Goal: Download file/media

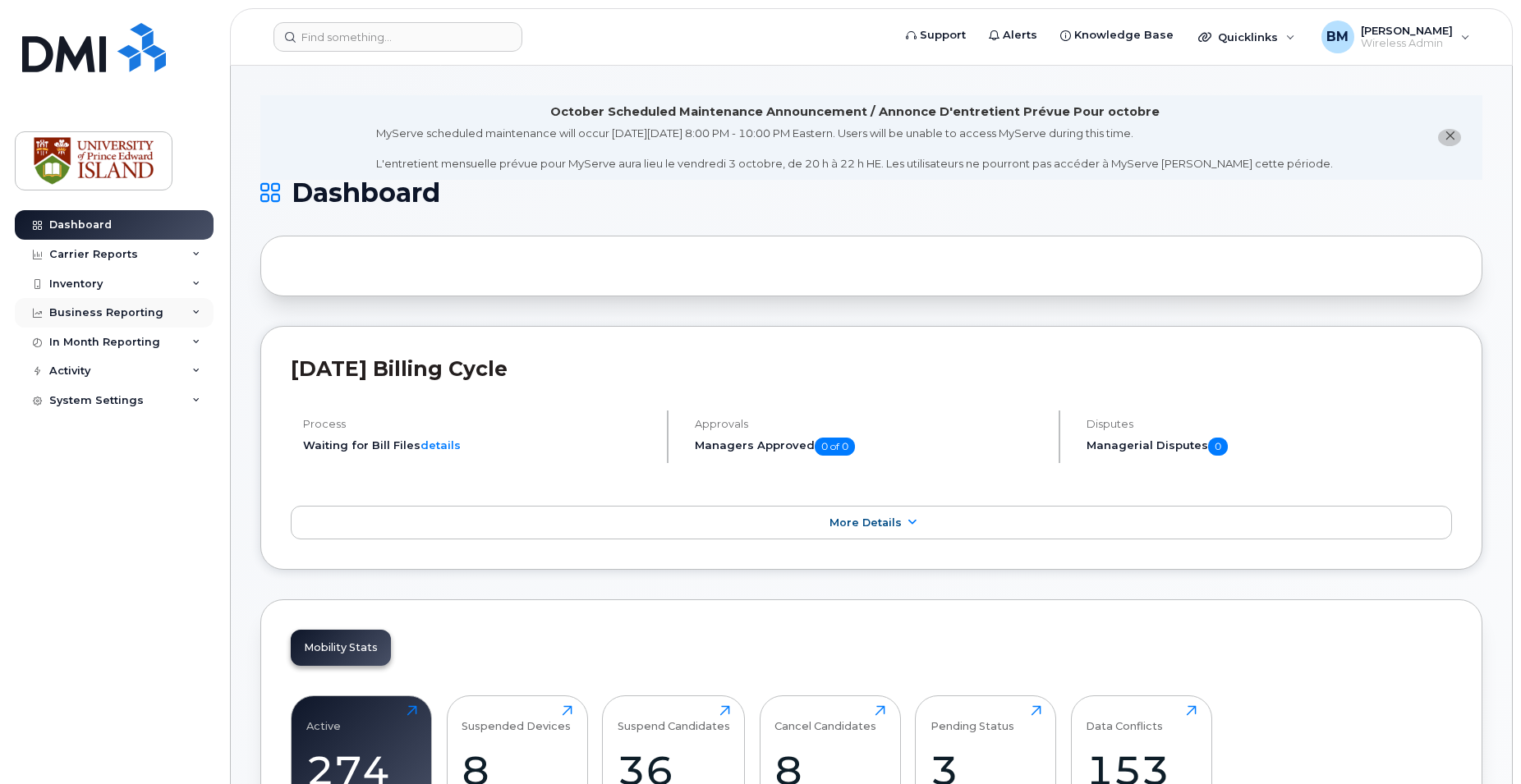
click at [120, 311] on div "Business Reporting" at bounding box center [107, 313] width 114 height 13
click at [202, 306] on div "Business Reporting" at bounding box center [114, 312] width 199 height 29
click at [130, 337] on div "In Month Reporting" at bounding box center [105, 342] width 111 height 13
click at [201, 337] on div "In Month Reporting" at bounding box center [114, 342] width 199 height 29
click at [61, 368] on div "Activity" at bounding box center [70, 371] width 41 height 13
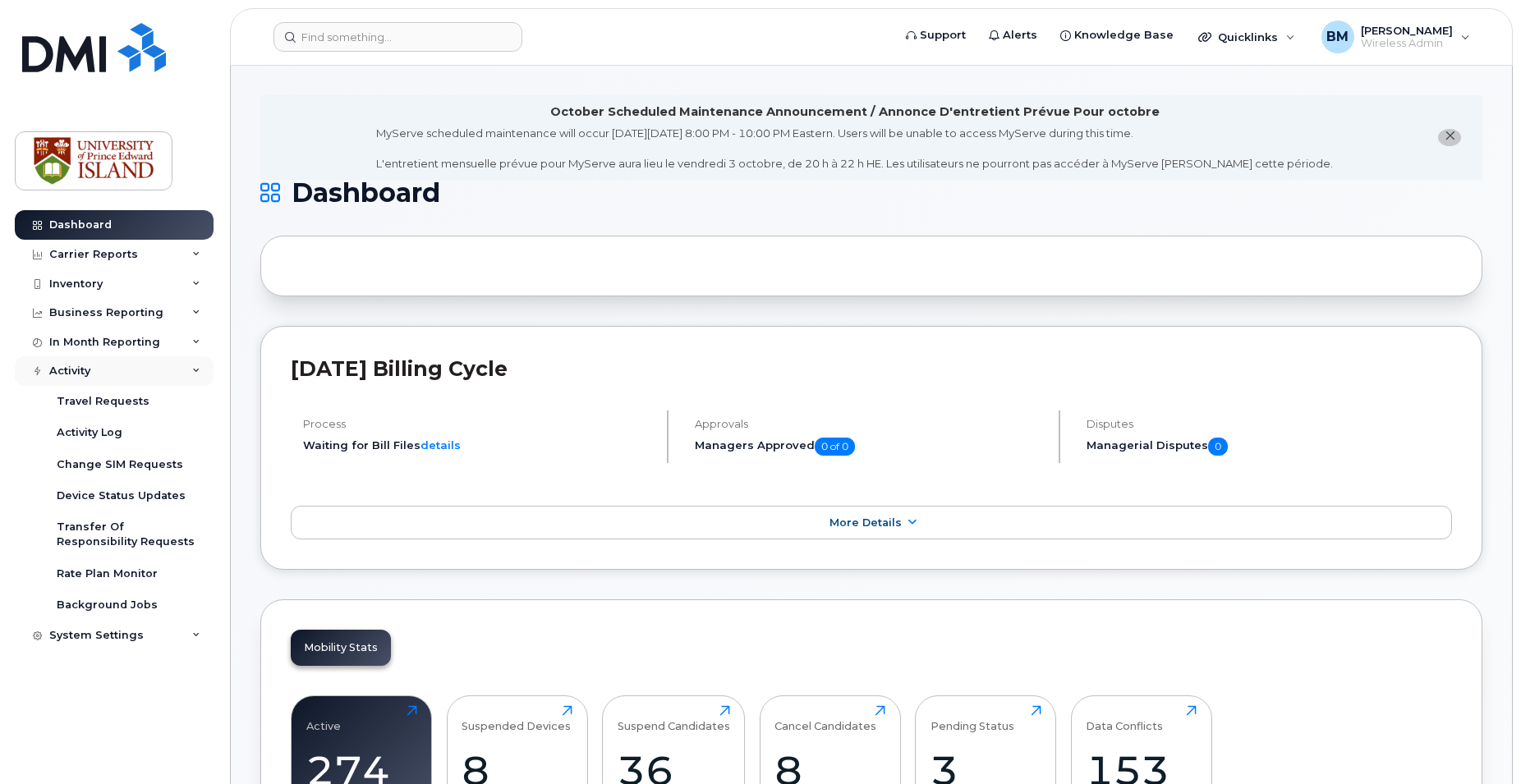
click at [198, 366] on div "Activity" at bounding box center [114, 370] width 199 height 29
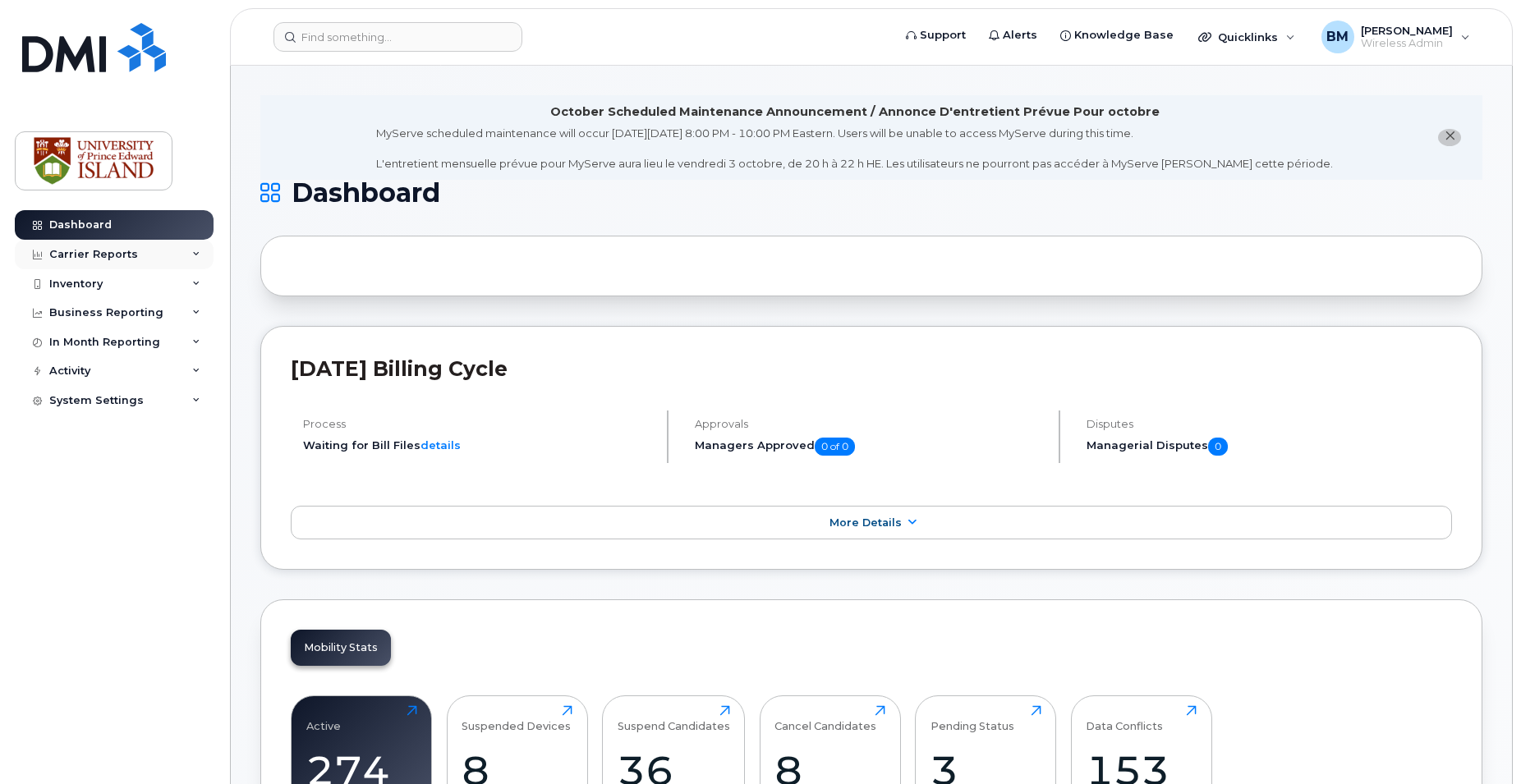
click at [133, 253] on div "Carrier Reports" at bounding box center [114, 254] width 199 height 29
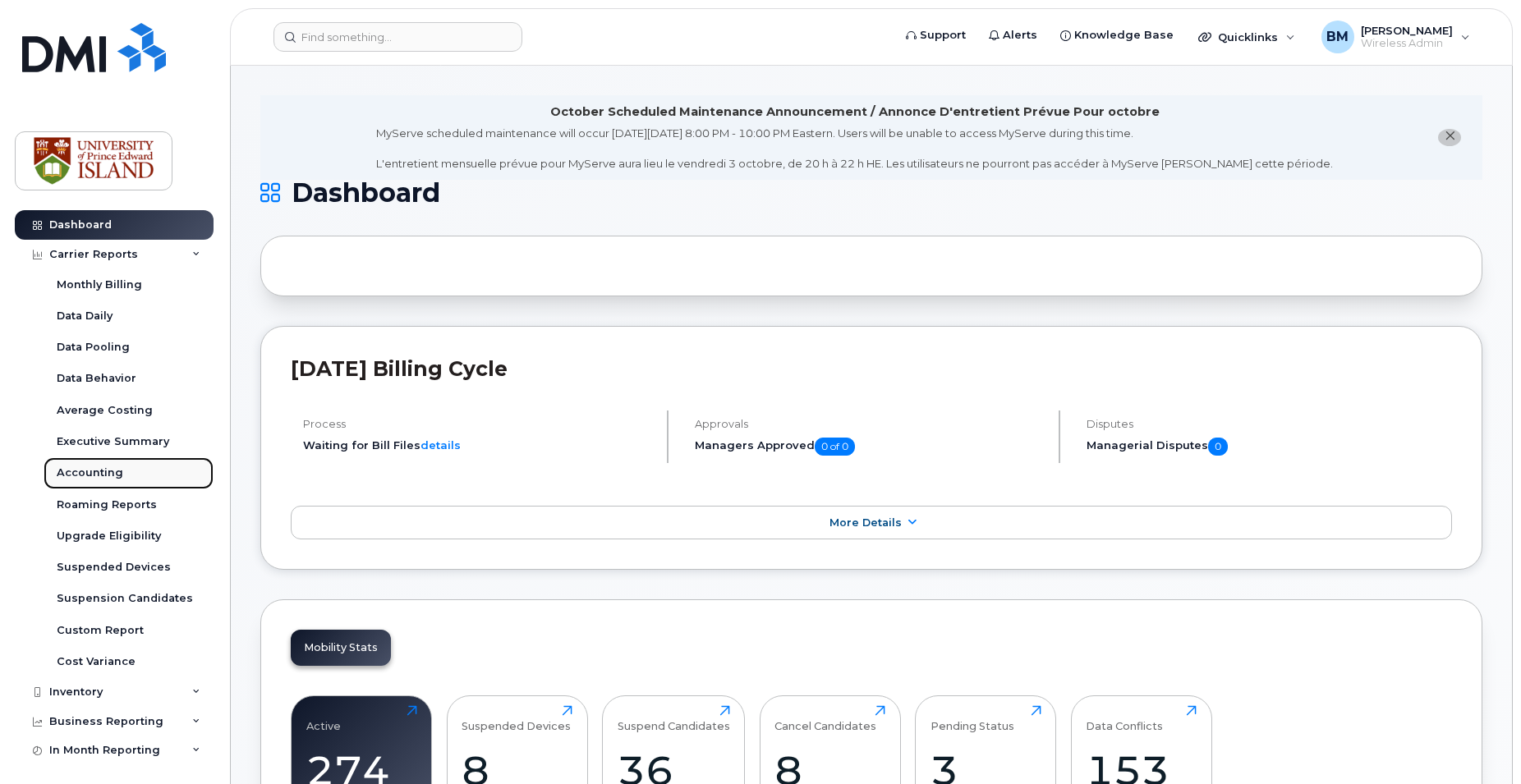
click at [108, 469] on div "Accounting" at bounding box center [89, 473] width 66 height 15
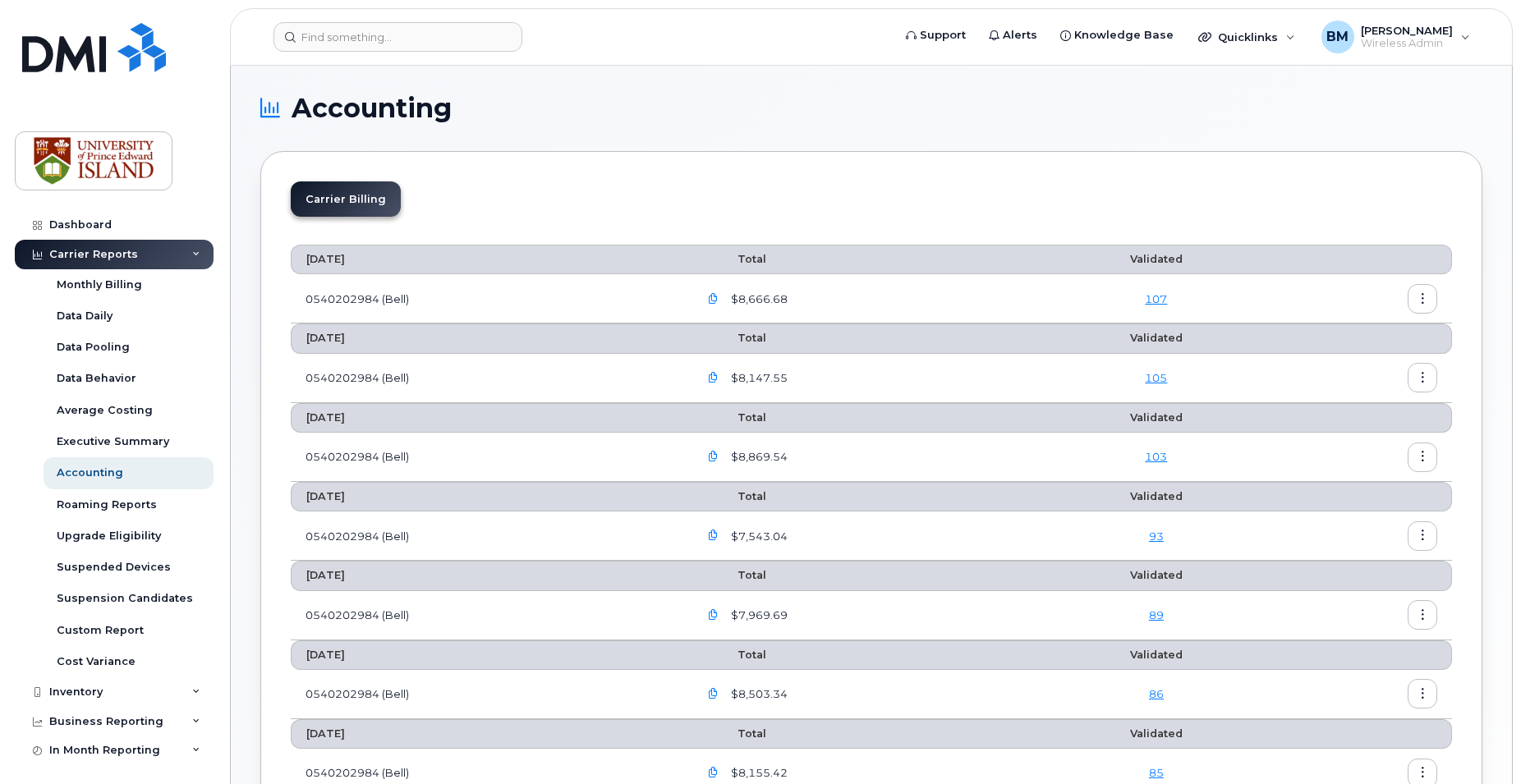
click at [714, 295] on icon "button" at bounding box center [713, 299] width 11 height 11
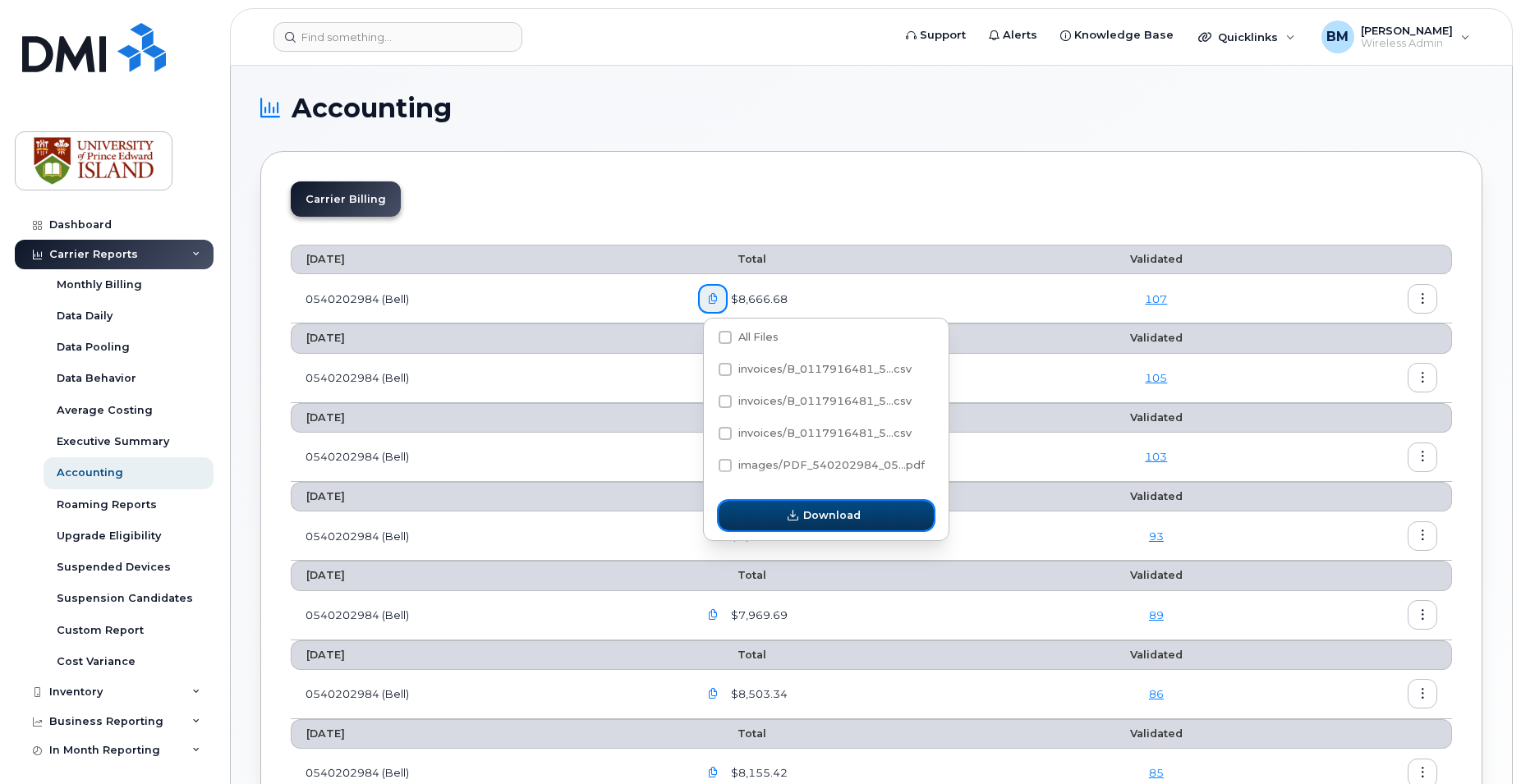
click at [824, 512] on span "Download" at bounding box center [832, 515] width 57 height 16
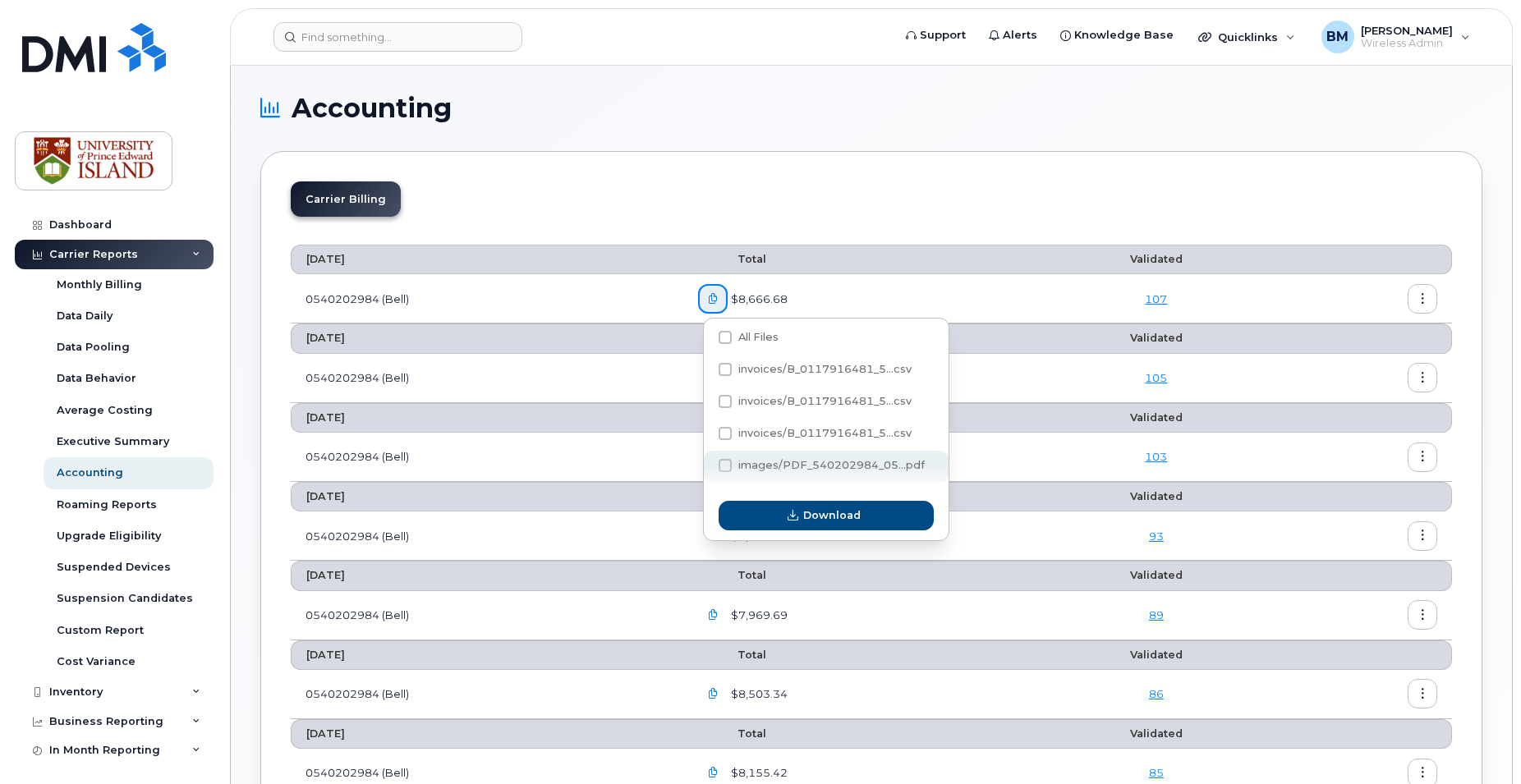
click at [804, 464] on span "images/PDF_540202984_05...pdf" at bounding box center [831, 464] width 186 height 13
click at [707, 464] on input "images/PDF_540202984_05...pdf" at bounding box center [703, 466] width 8 height 8
checkbox input "true"
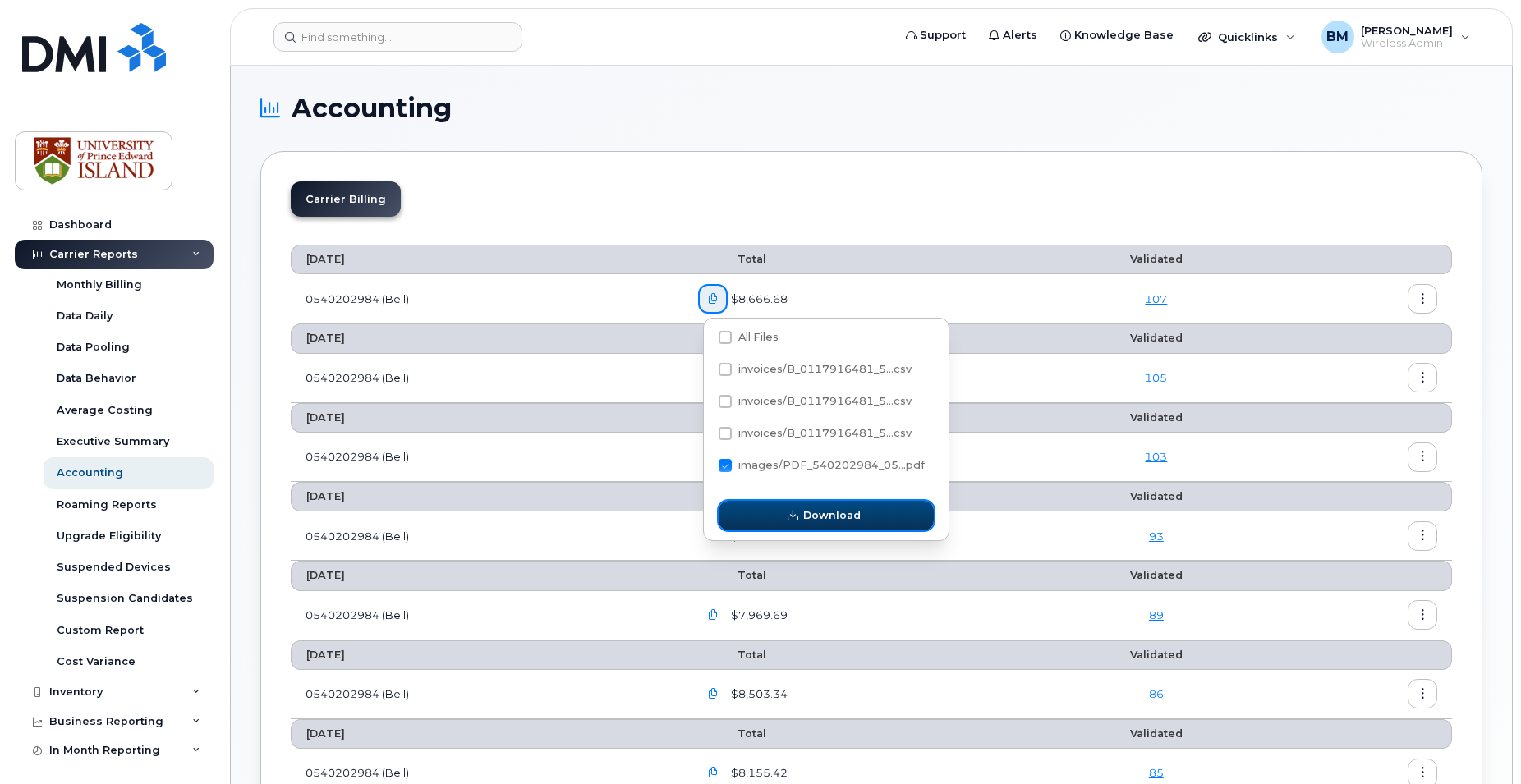
click at [806, 512] on span "Download" at bounding box center [832, 515] width 57 height 16
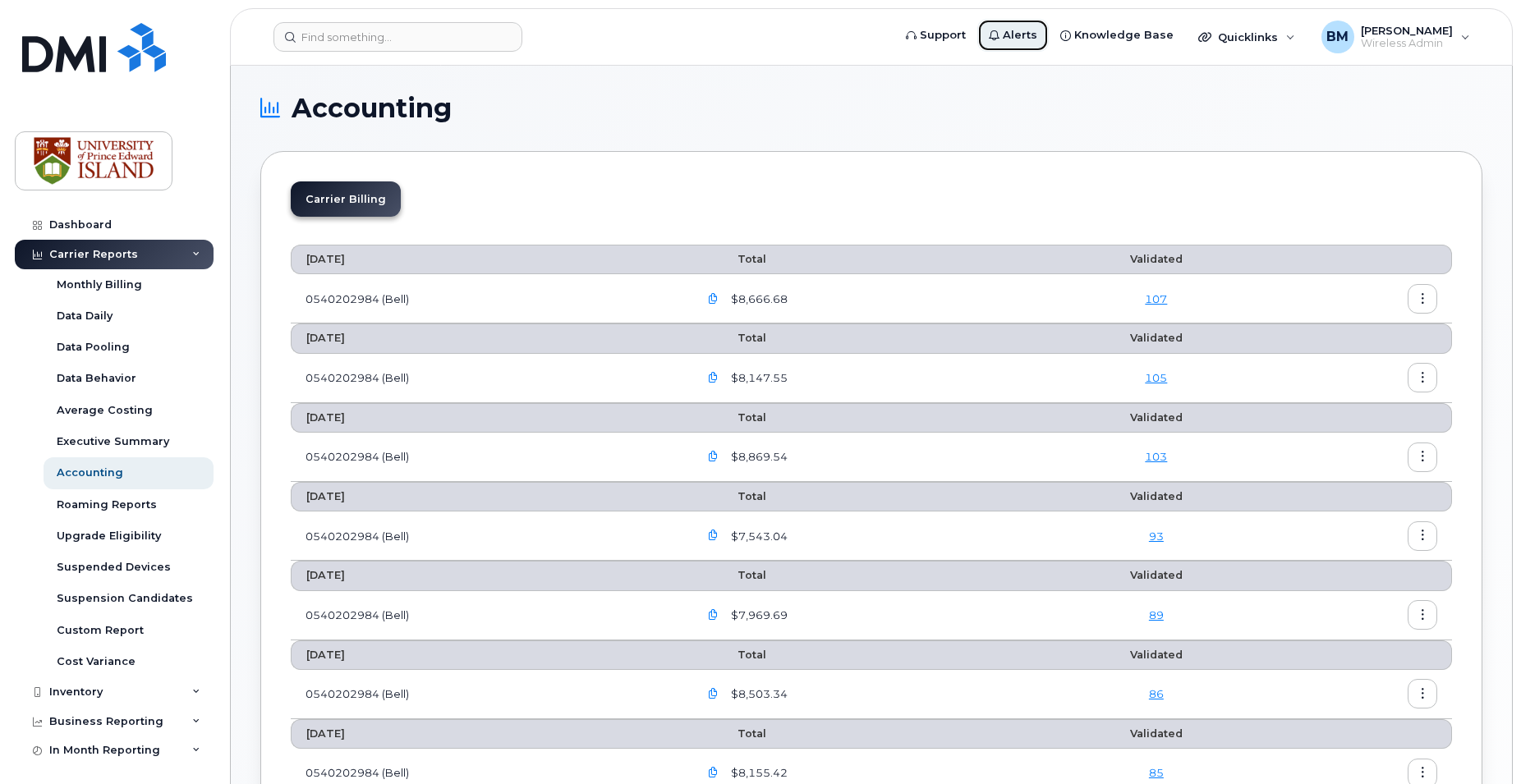
click at [1034, 37] on span "Alerts" at bounding box center [1019, 35] width 35 height 17
click at [93, 225] on div "Dashboard" at bounding box center [81, 225] width 62 height 13
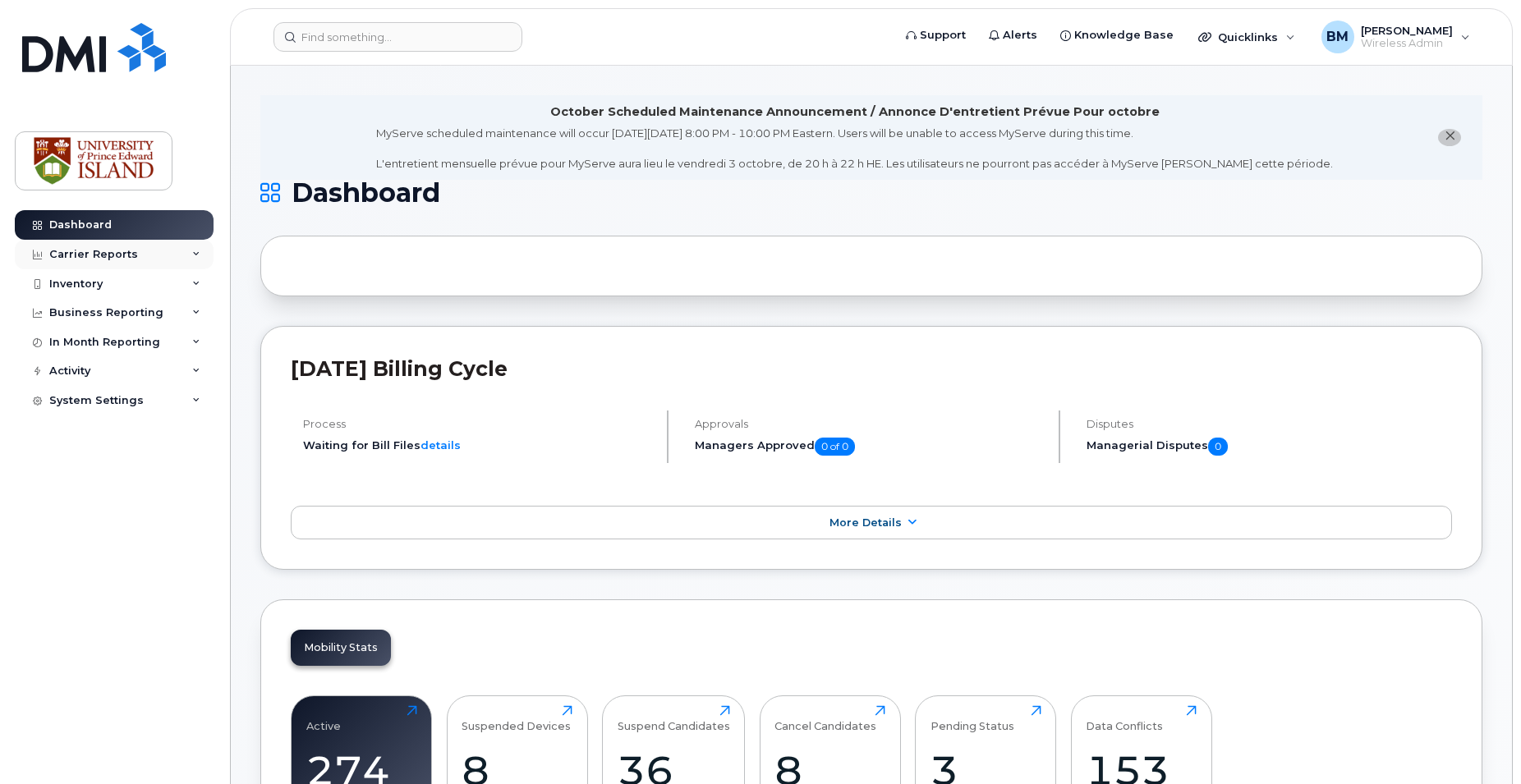
click at [106, 252] on div "Carrier Reports" at bounding box center [93, 255] width 88 height 13
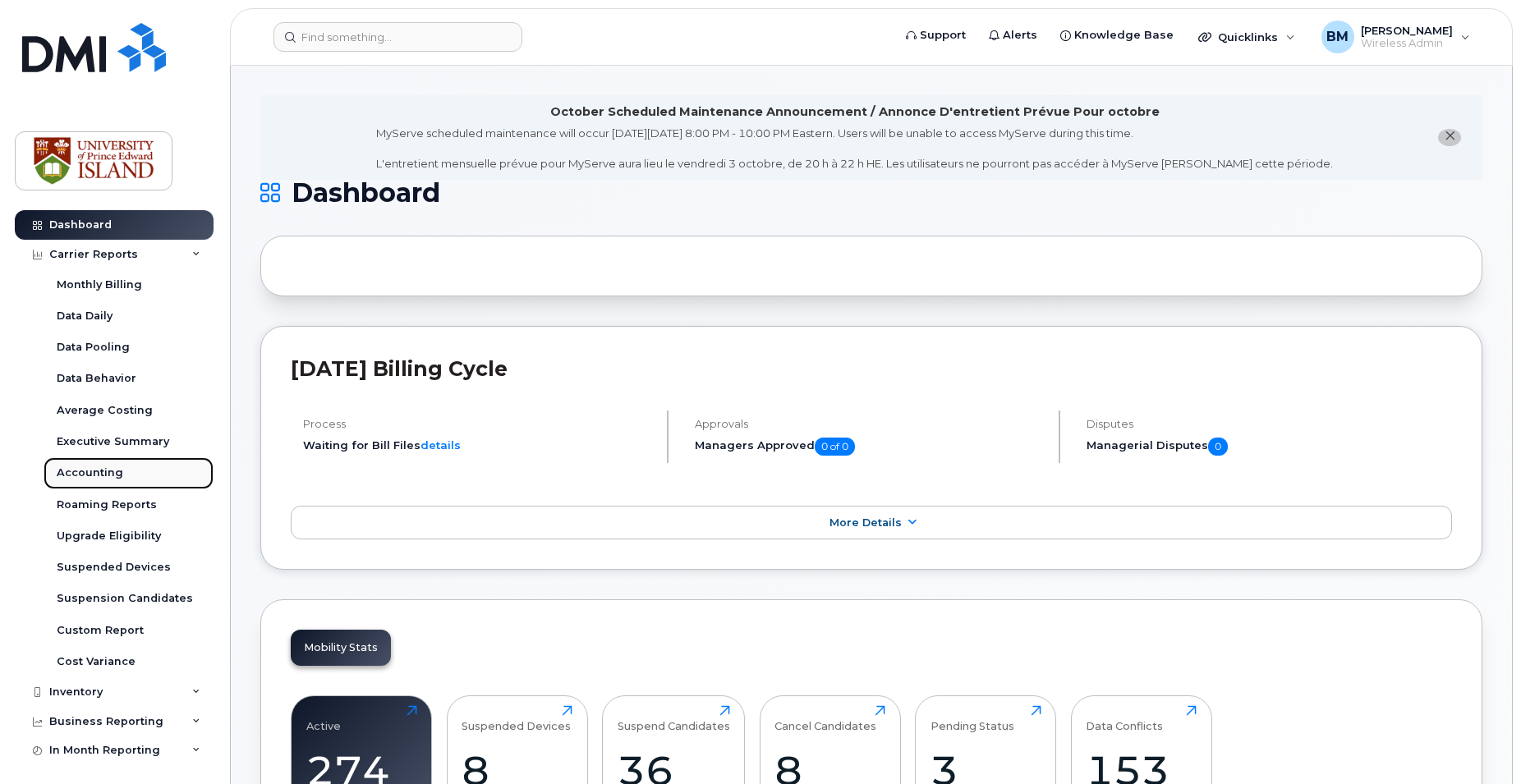
click at [109, 473] on div "Accounting" at bounding box center [89, 473] width 66 height 15
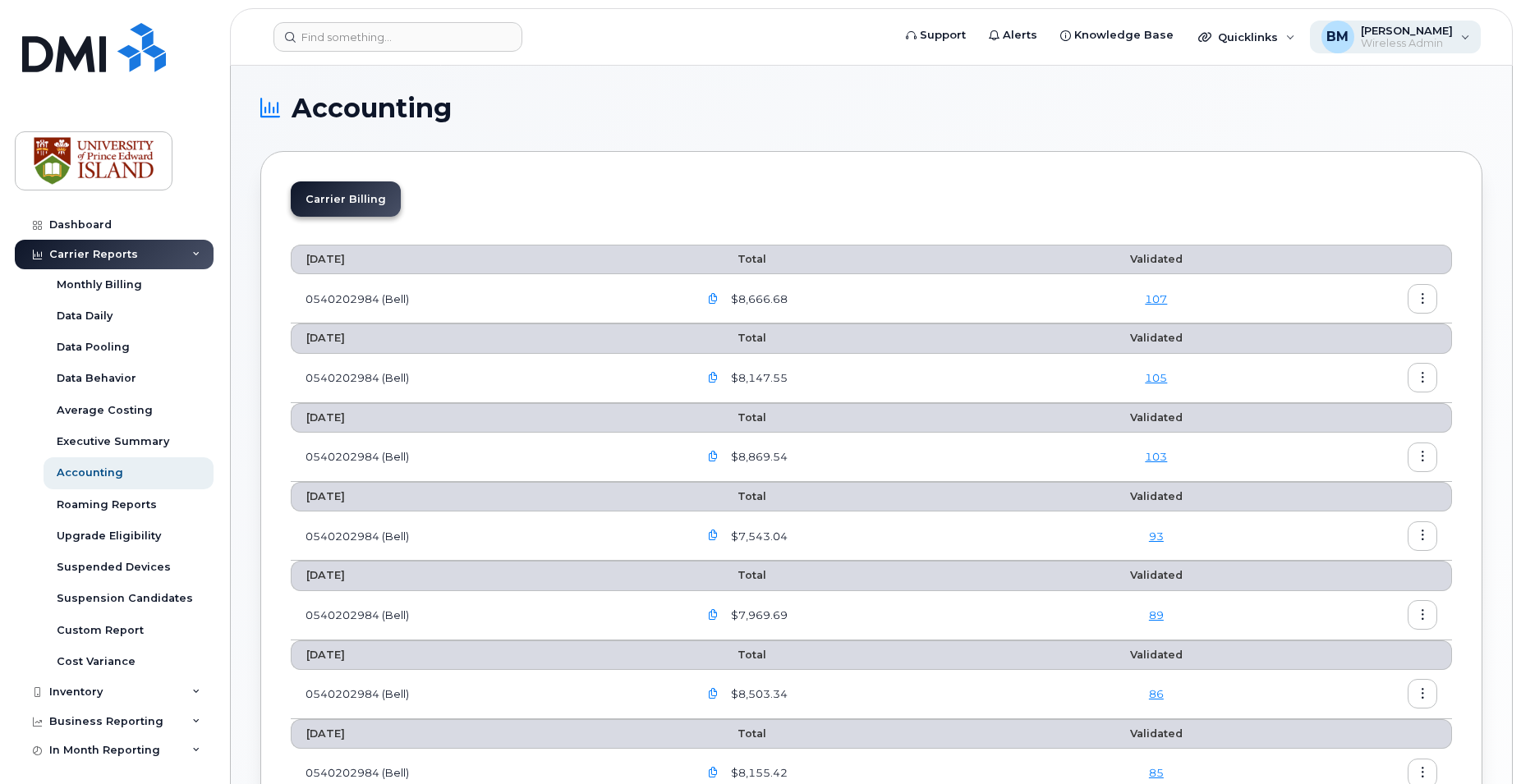
click at [1460, 39] on div "BM [PERSON_NAME] Wireless Admin" at bounding box center [1396, 36] width 172 height 33
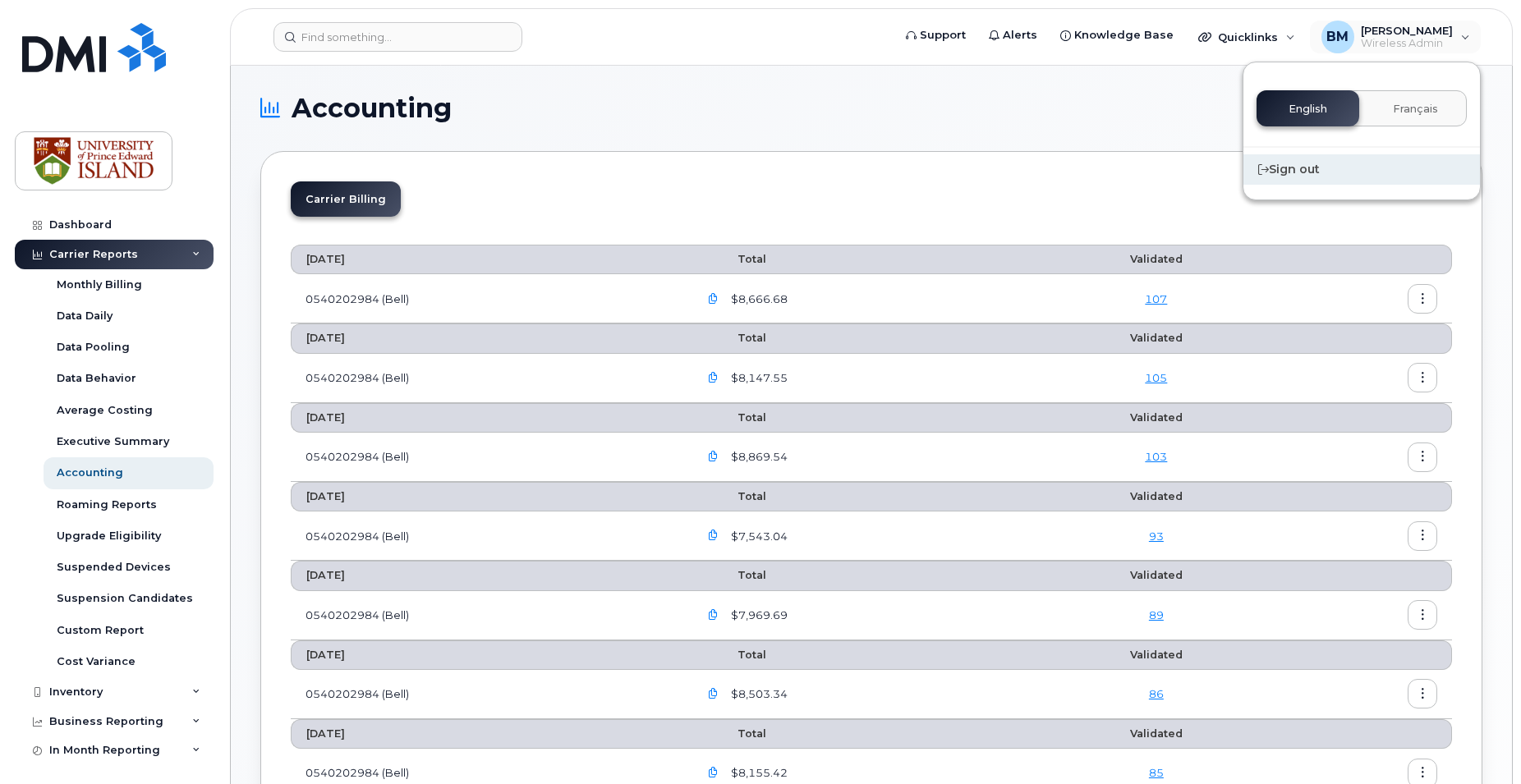
click at [1294, 171] on div "Sign out" at bounding box center [1361, 169] width 237 height 30
